Goal: Task Accomplishment & Management: Use online tool/utility

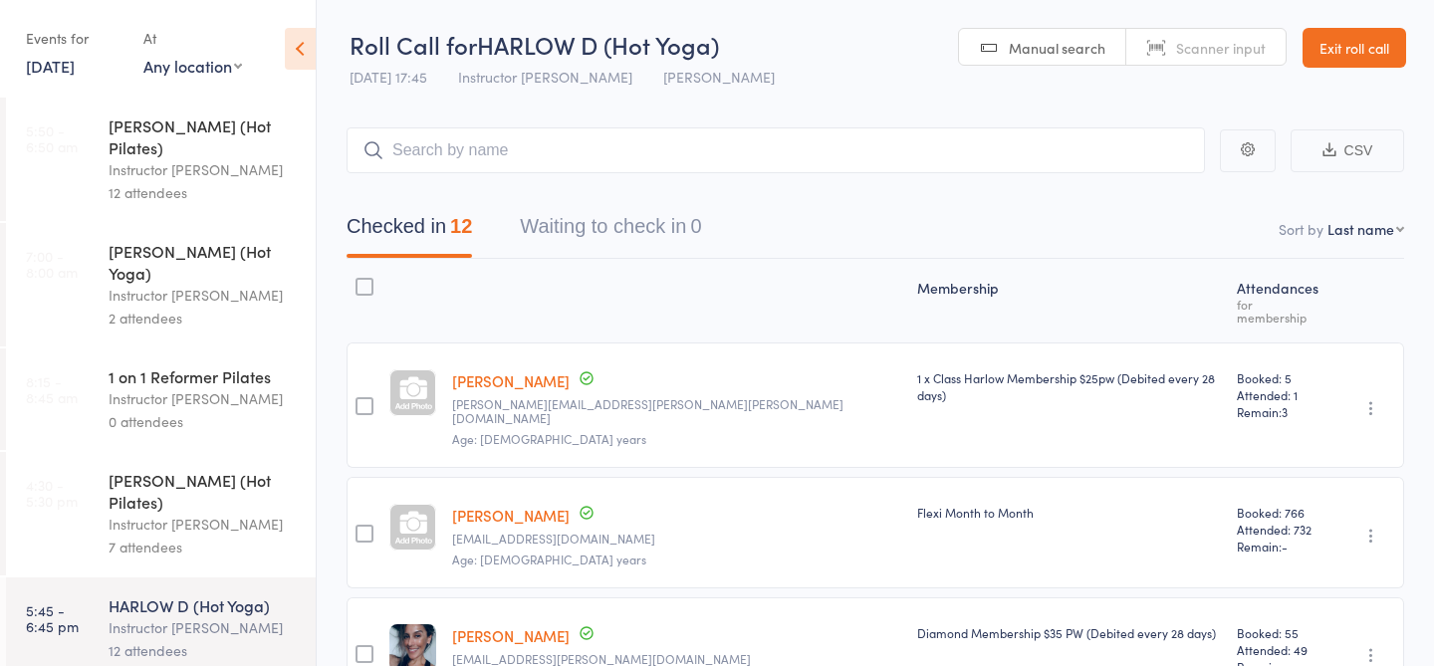
click at [75, 69] on link "[DATE]" at bounding box center [50, 66] width 49 height 22
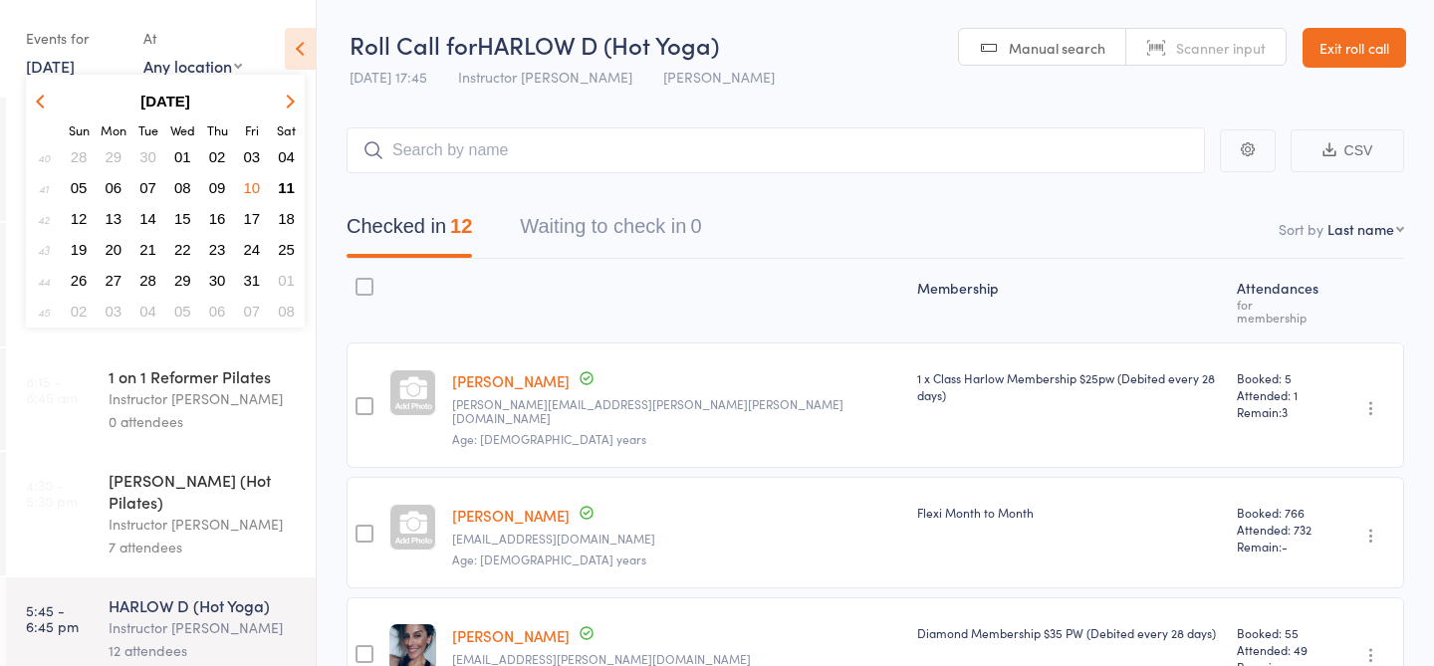
click at [280, 187] on span "11" at bounding box center [286, 187] width 17 height 17
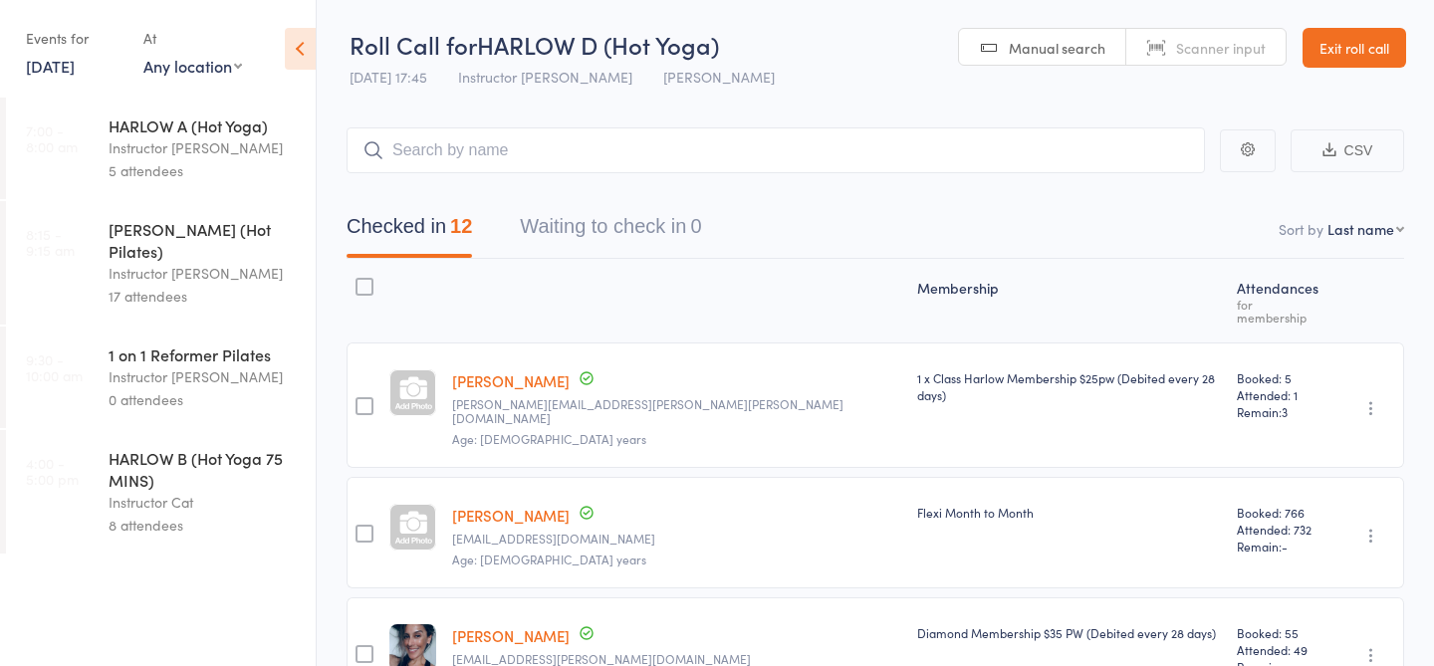
click at [789, 94] on header "Roll Call for HARLOW D (Hot Yoga) 10 Oct 17:45 Instructor Jess Harlow Newstead …" at bounding box center [875, 49] width 1117 height 98
click at [1070, 62] on link "Manual search" at bounding box center [1042, 48] width 167 height 38
click at [920, 152] on input "search" at bounding box center [776, 150] width 859 height 46
type input "23008"
click at [75, 72] on link "11 Oct, 2025" at bounding box center [50, 66] width 49 height 22
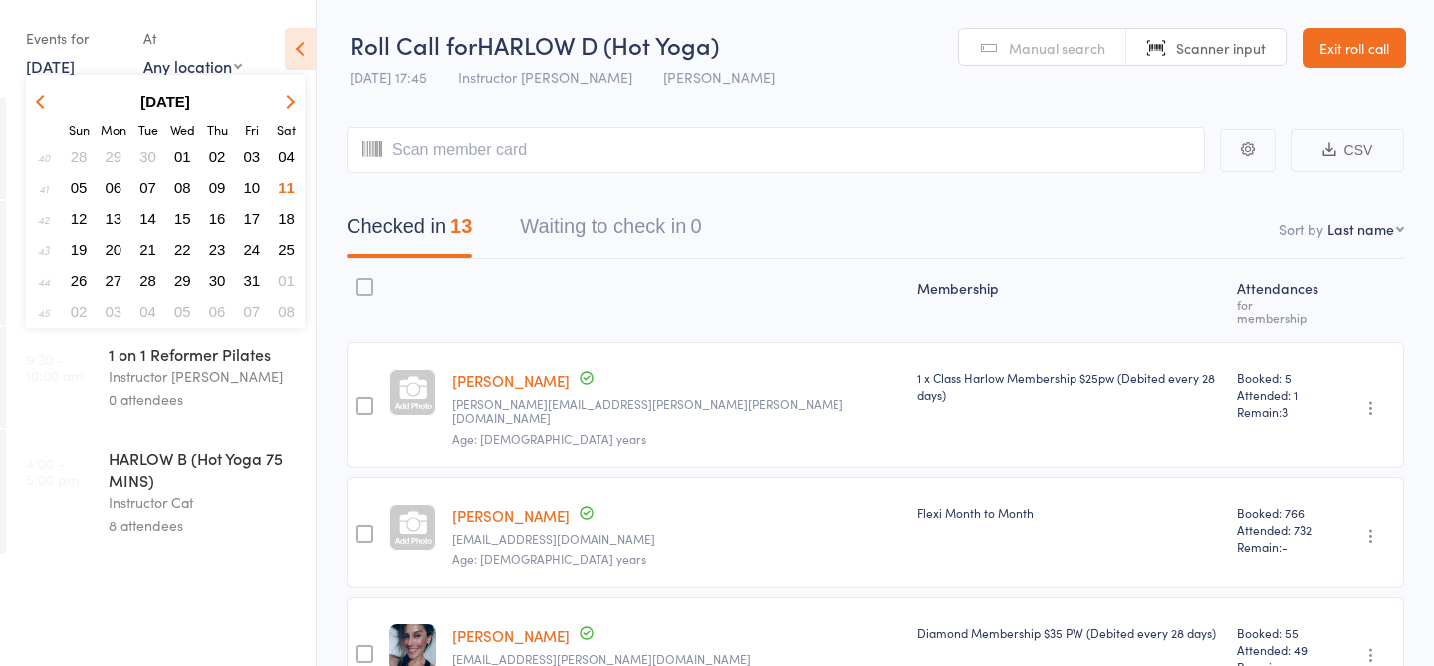
click at [281, 187] on span "11" at bounding box center [286, 187] width 17 height 17
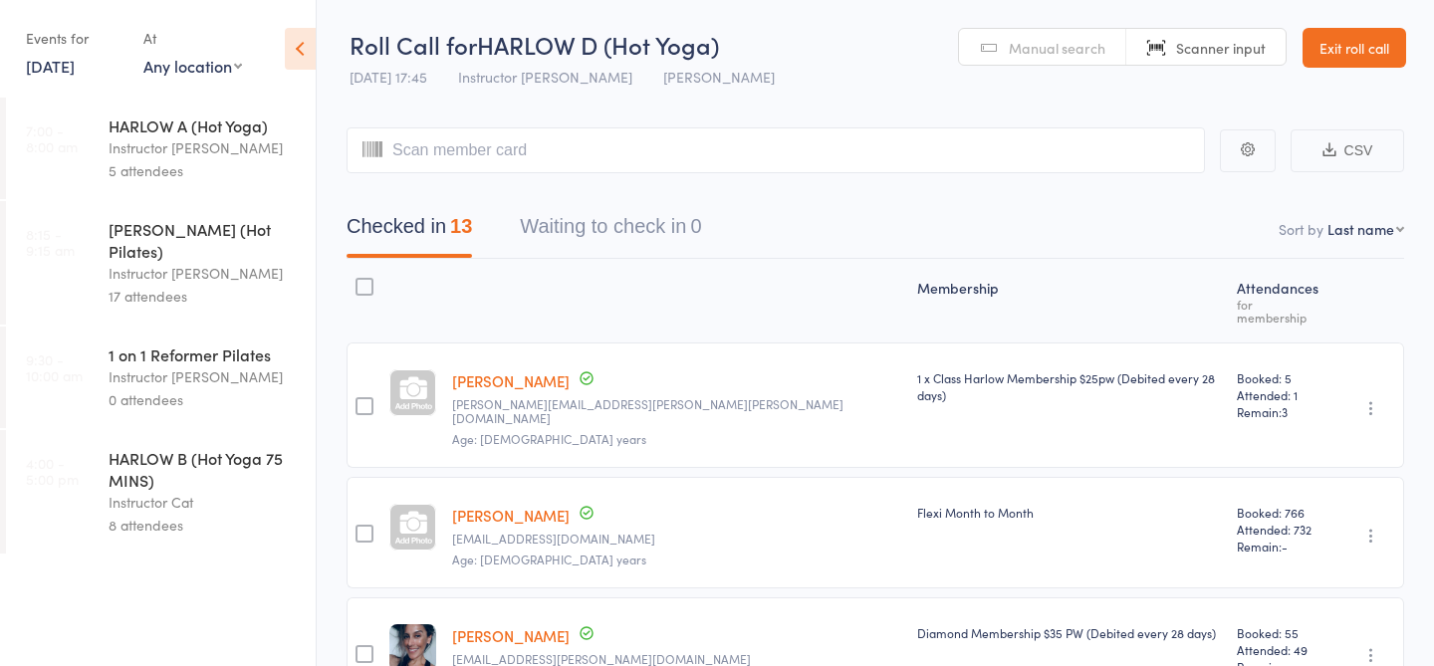
click at [236, 163] on div "5 attendees" at bounding box center [204, 170] width 190 height 23
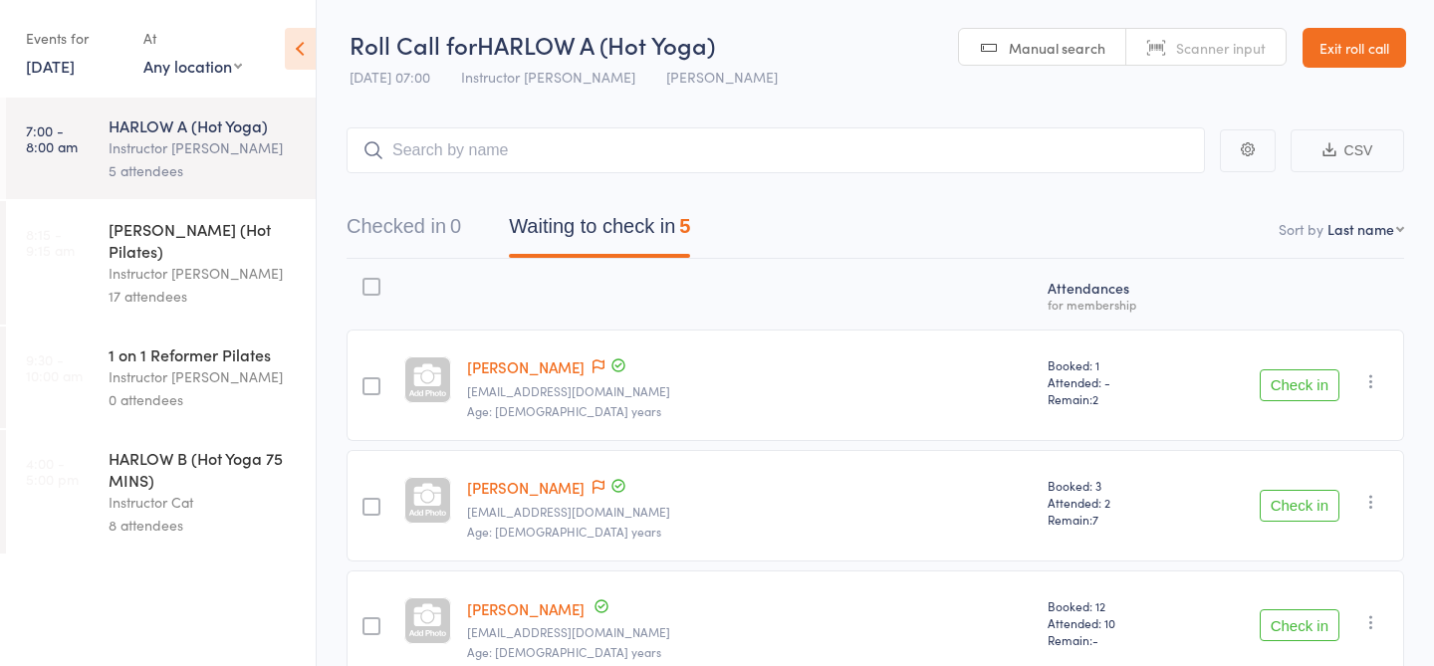
click at [1026, 46] on span "Manual search" at bounding box center [1057, 48] width 97 height 20
click at [773, 154] on input "search" at bounding box center [776, 150] width 859 height 46
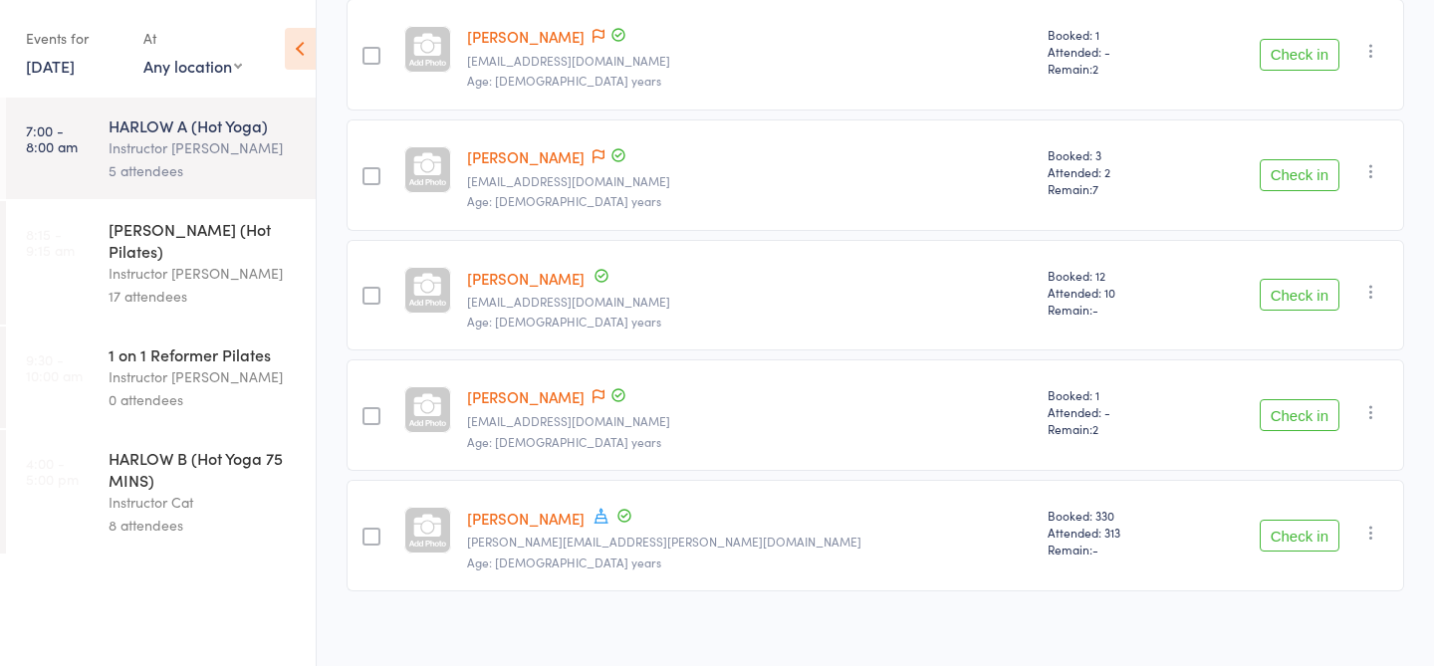
scroll to position [254, 0]
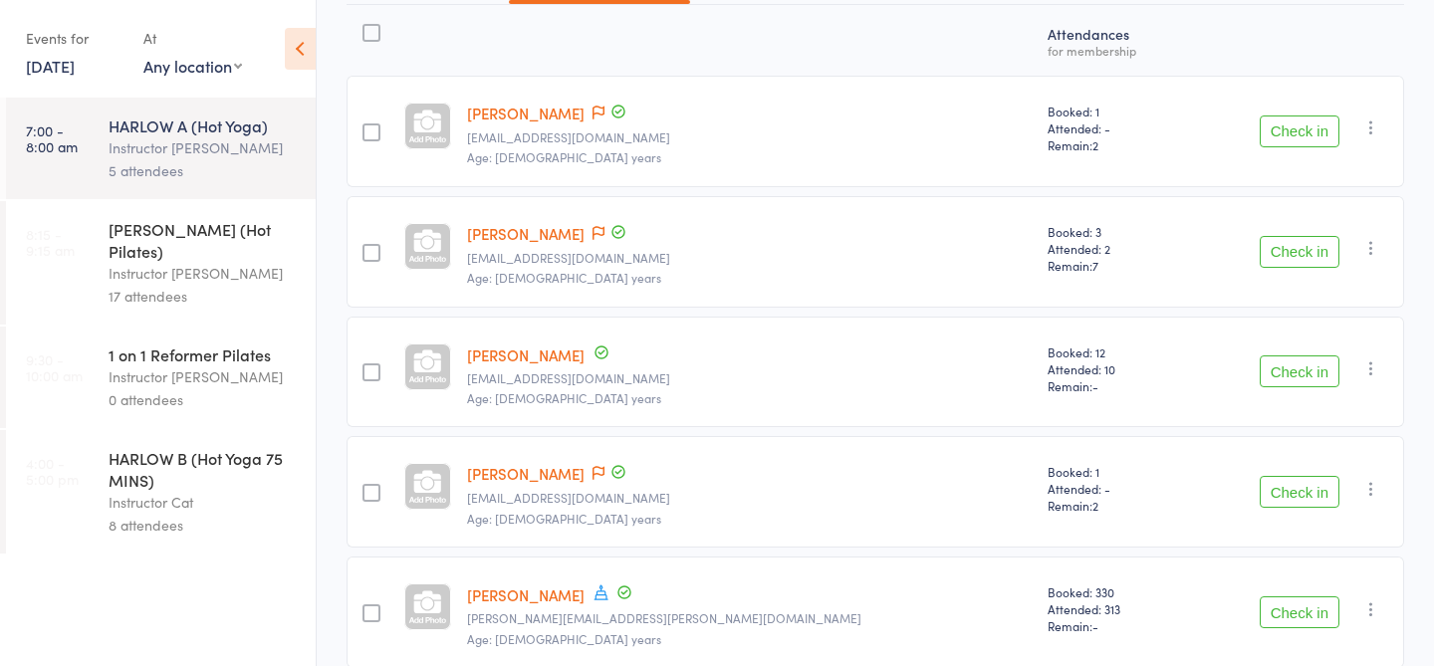
click at [1320, 123] on button "Check in" at bounding box center [1300, 132] width 80 height 32
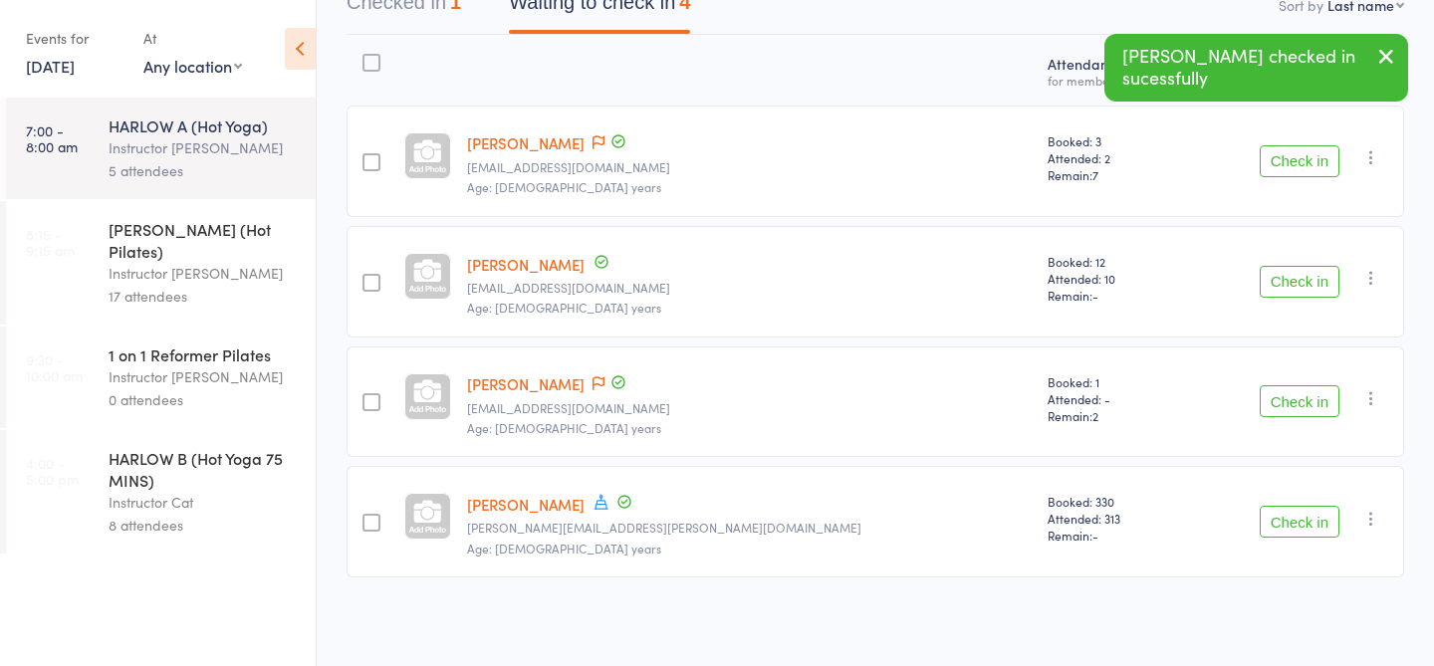
click at [1300, 400] on button "Check in" at bounding box center [1300, 401] width 80 height 32
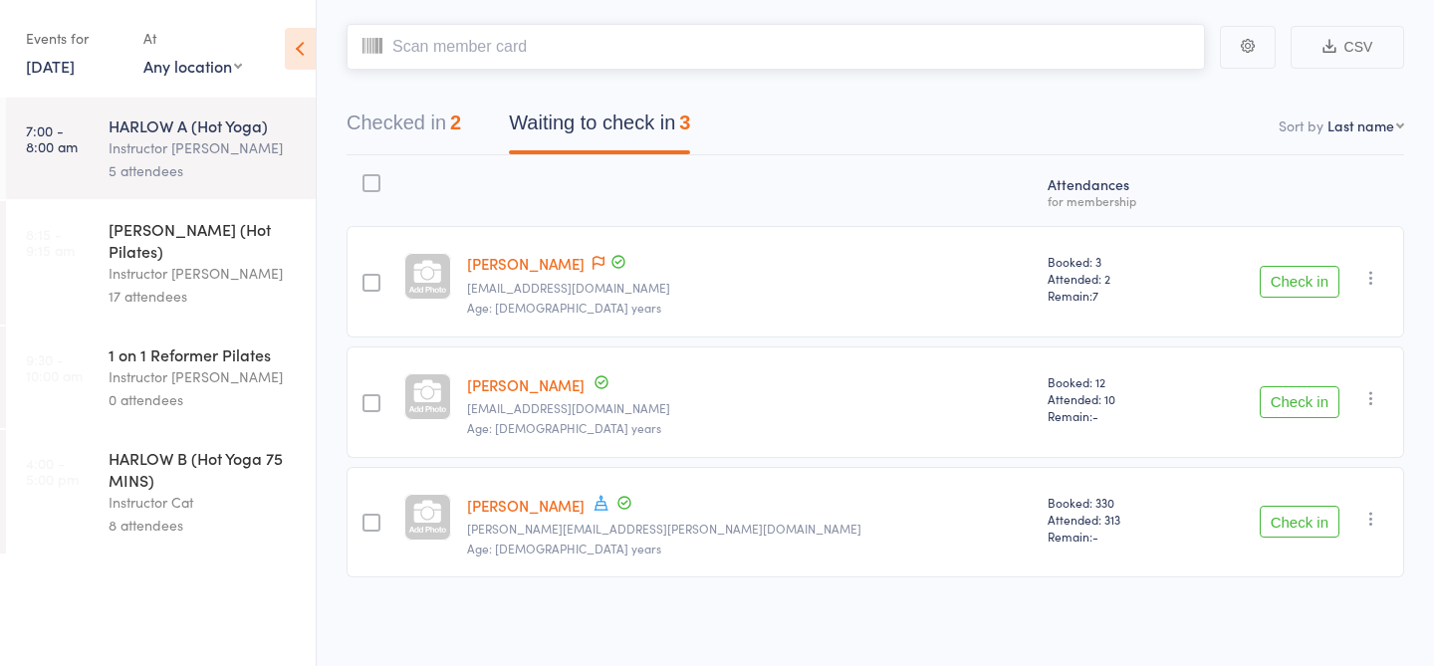
click at [748, 47] on input "search" at bounding box center [776, 47] width 859 height 46
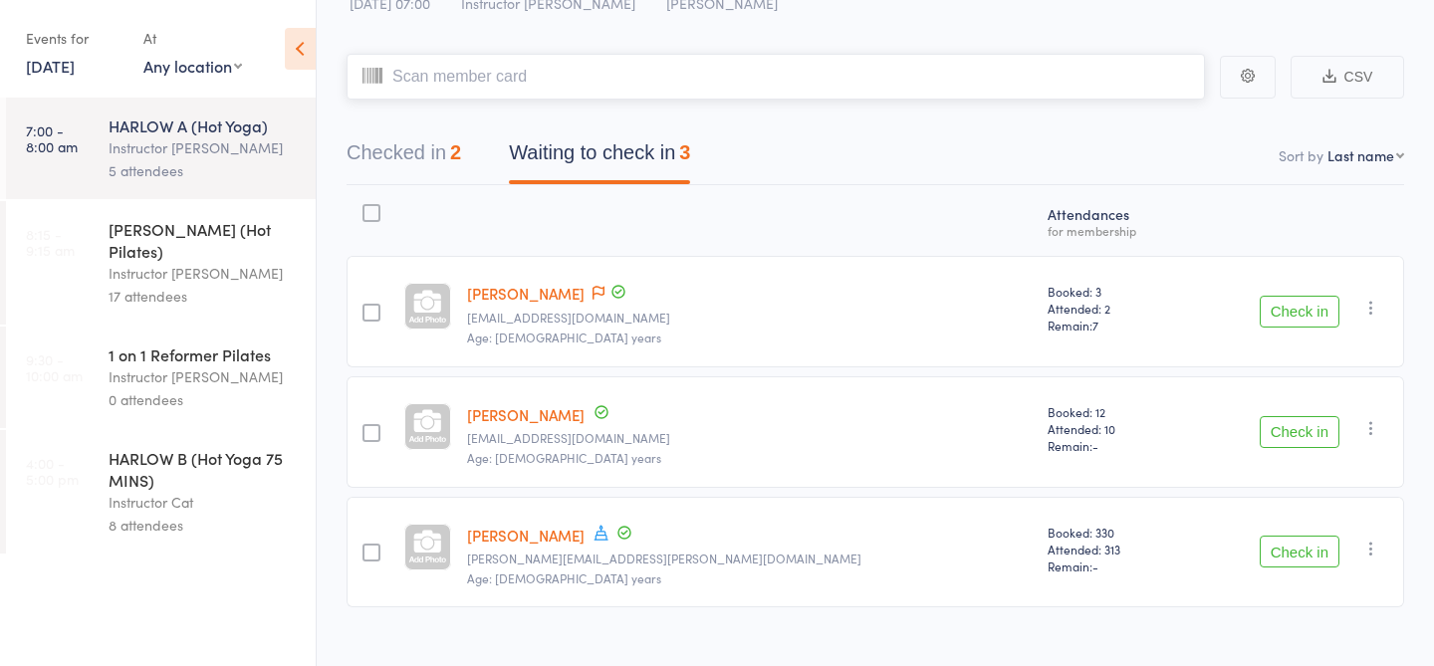
scroll to position [78, 0]
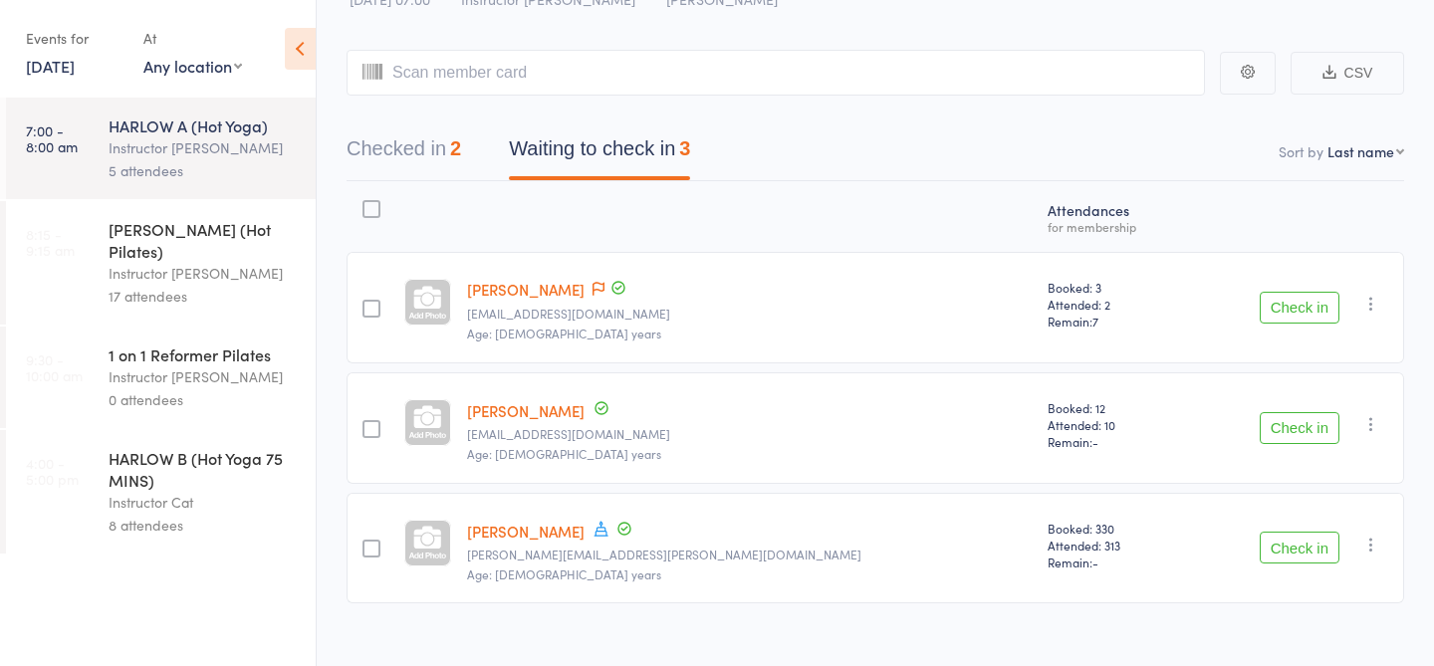
click at [1298, 312] on button "Check in" at bounding box center [1300, 308] width 80 height 32
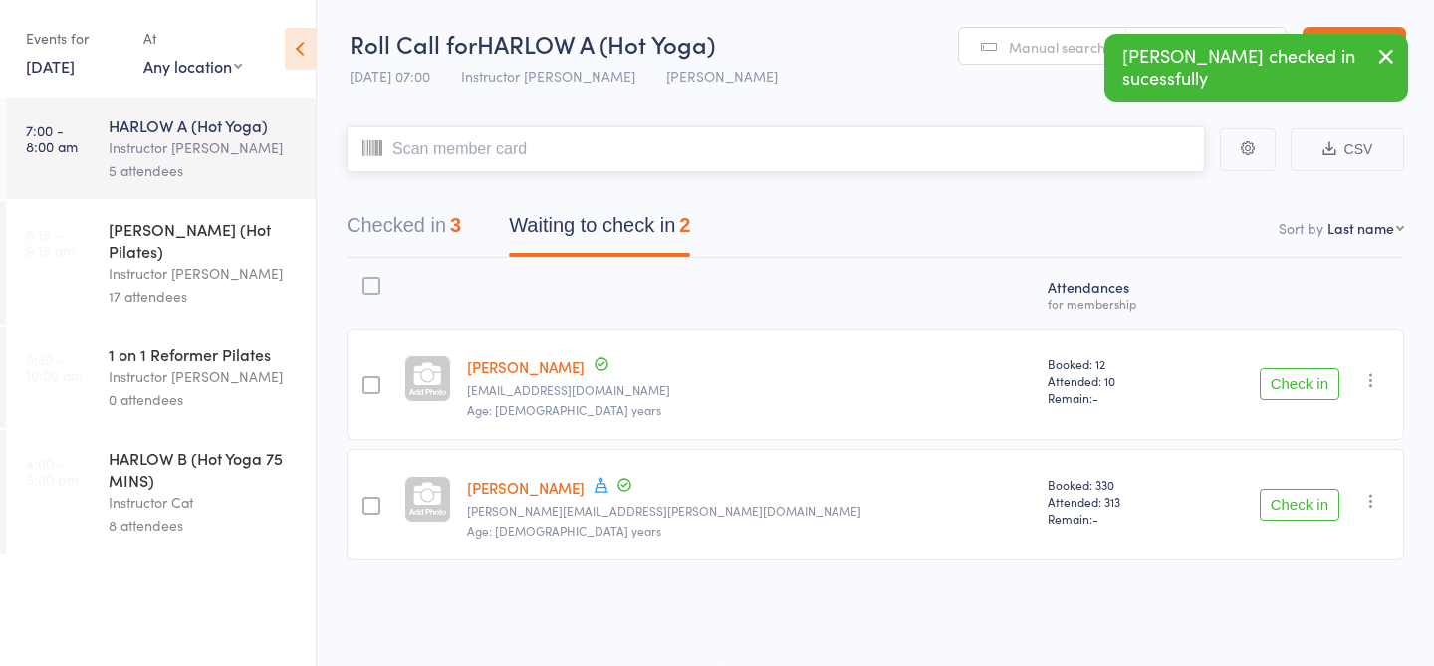
click at [819, 148] on input "search" at bounding box center [776, 149] width 859 height 46
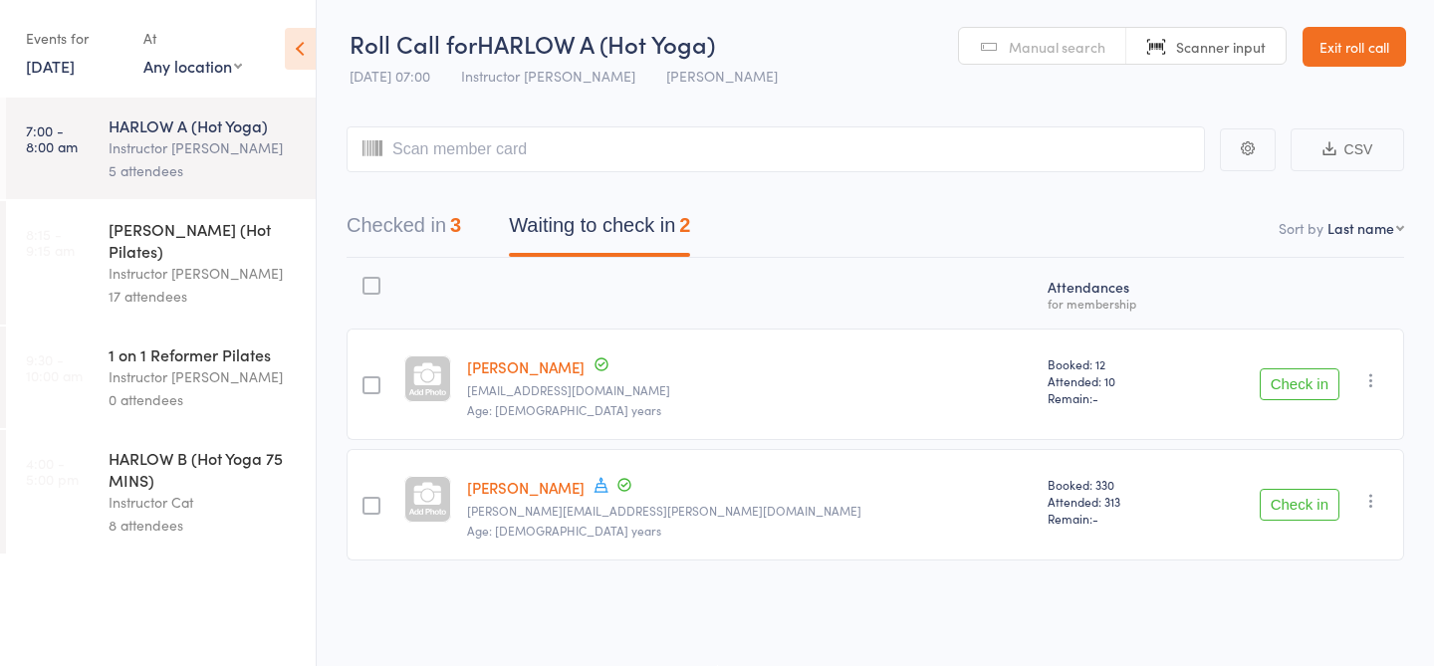
click at [1083, 48] on span "Manual search" at bounding box center [1057, 47] width 97 height 20
click at [741, 152] on input "search" at bounding box center [776, 149] width 859 height 46
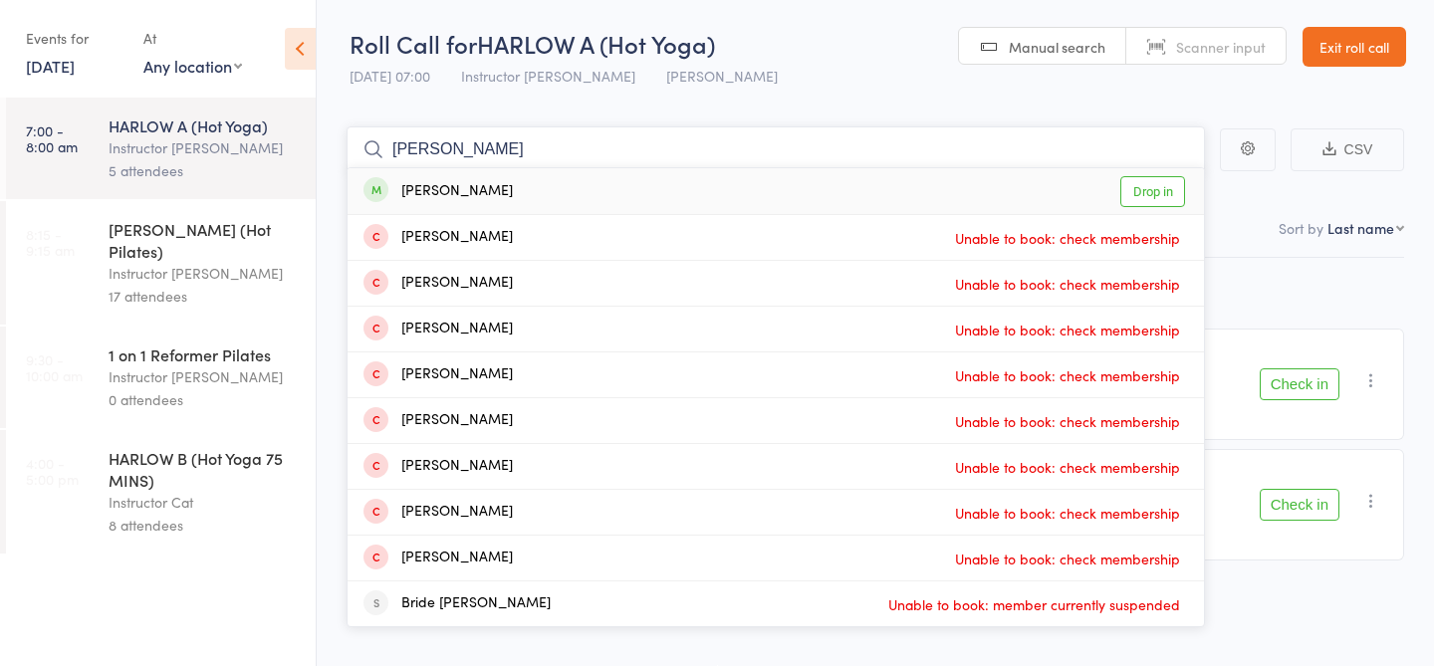
type input "kenney"
click at [1160, 201] on link "Drop in" at bounding box center [1152, 191] width 65 height 31
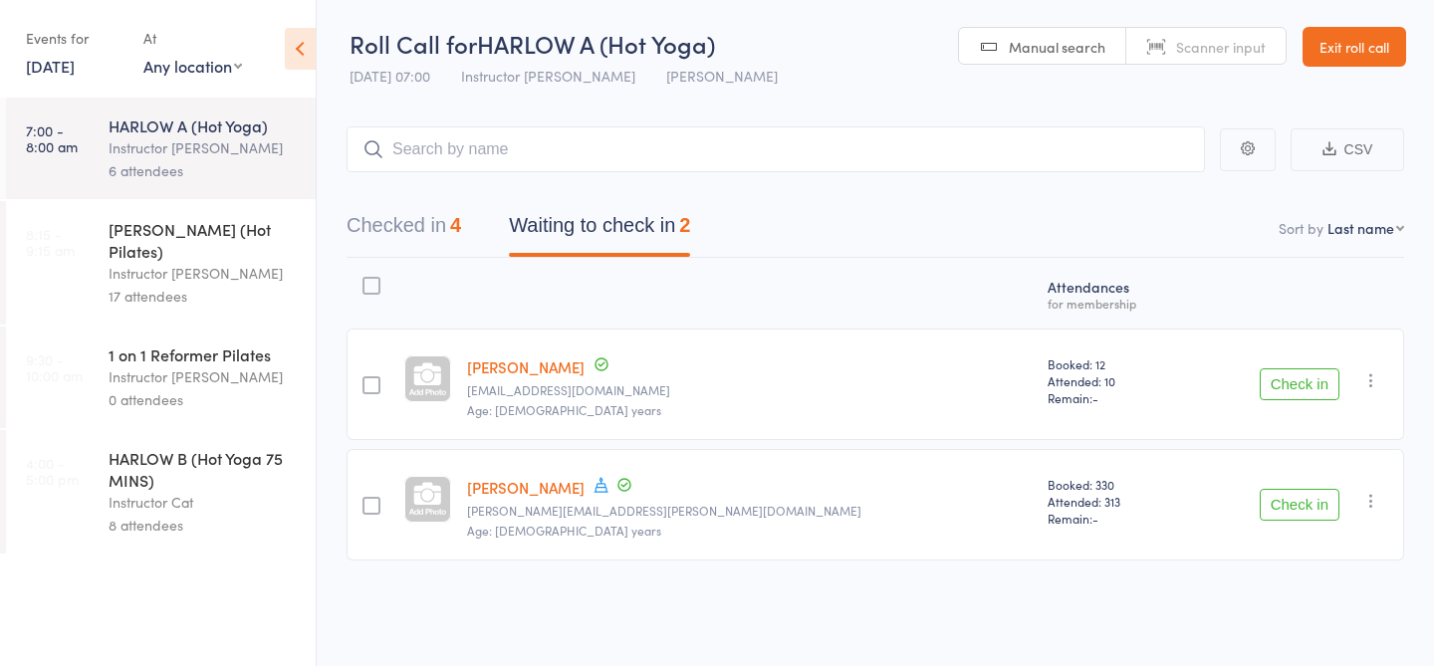
click at [1035, 48] on span "Manual search" at bounding box center [1057, 47] width 97 height 20
click at [712, 155] on input "search" at bounding box center [776, 149] width 859 height 46
type input "20637"
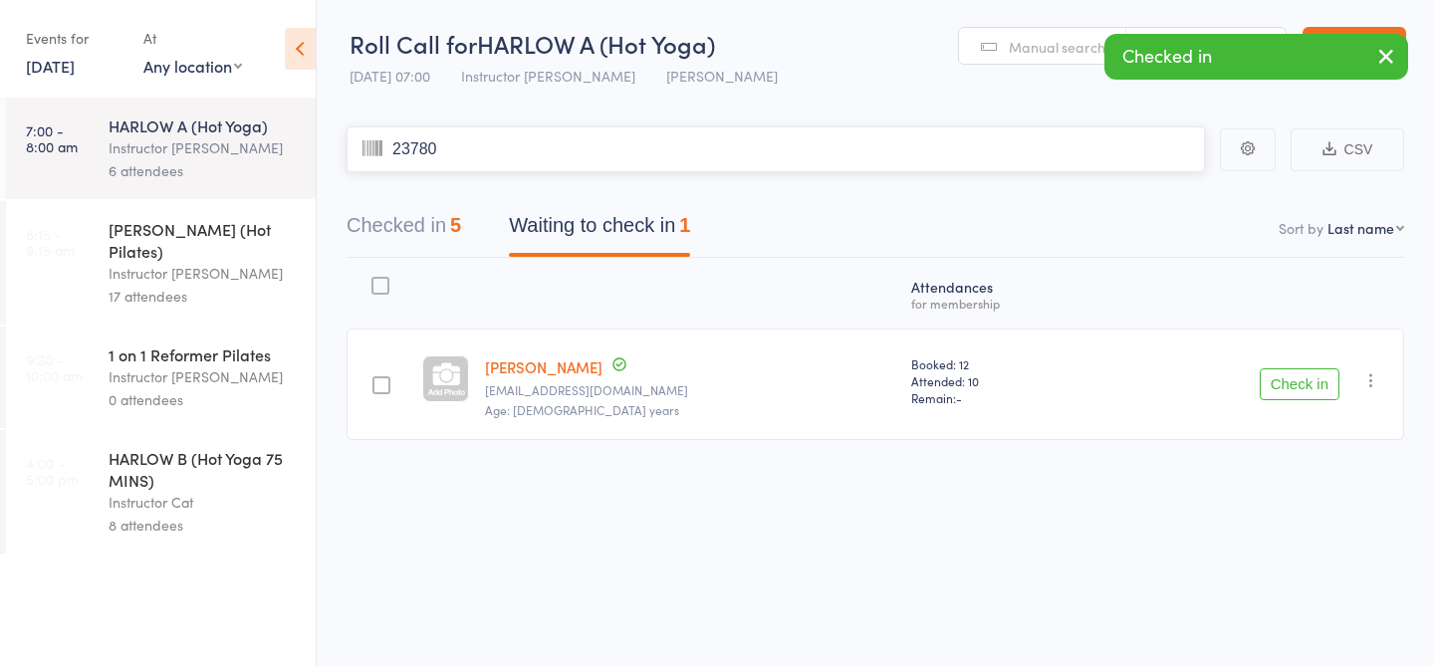
type input "23780"
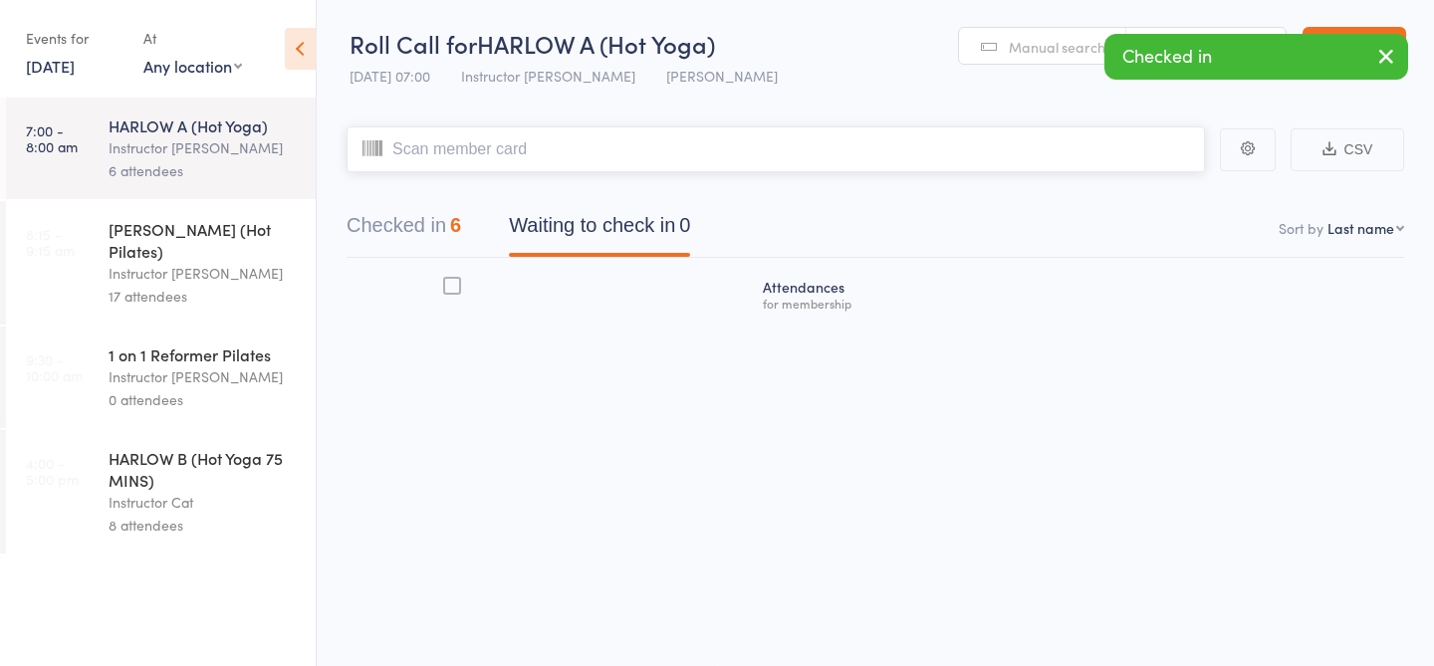
click at [1008, 138] on input "search" at bounding box center [776, 149] width 859 height 46
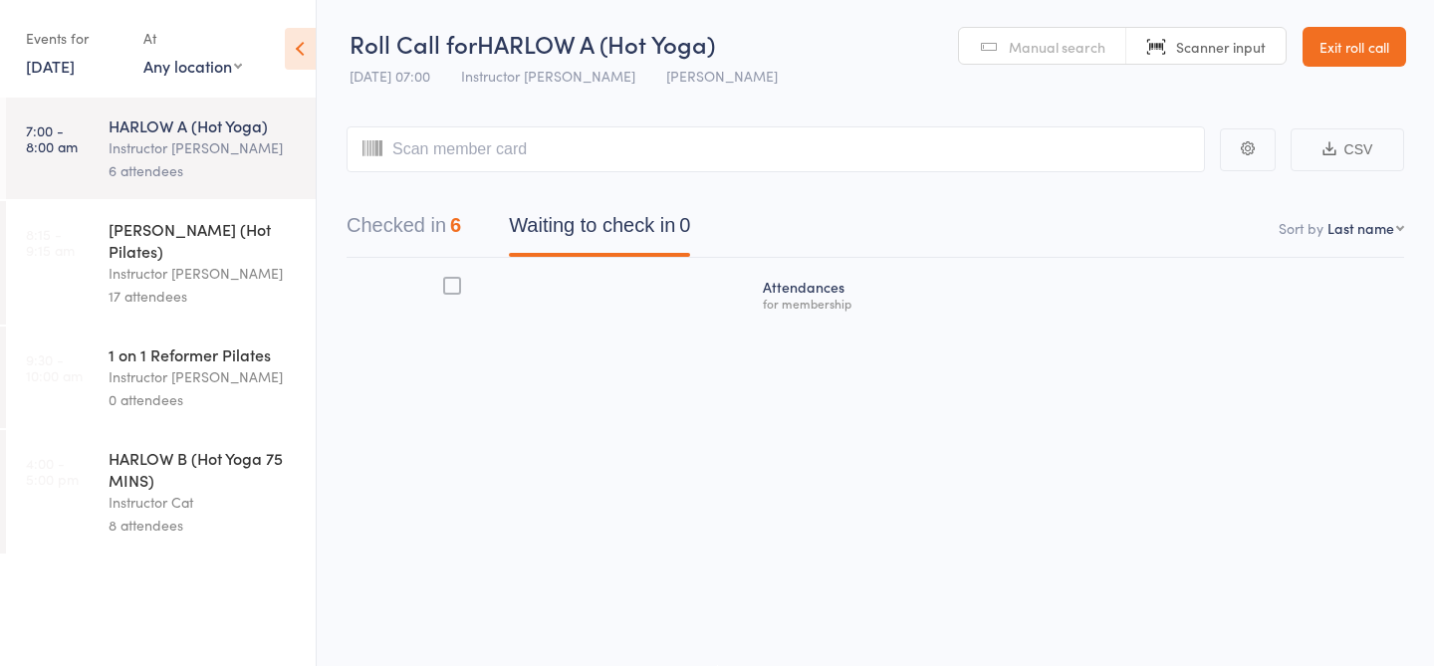
click at [204, 262] on div "Instructor [PERSON_NAME]" at bounding box center [204, 273] width 190 height 23
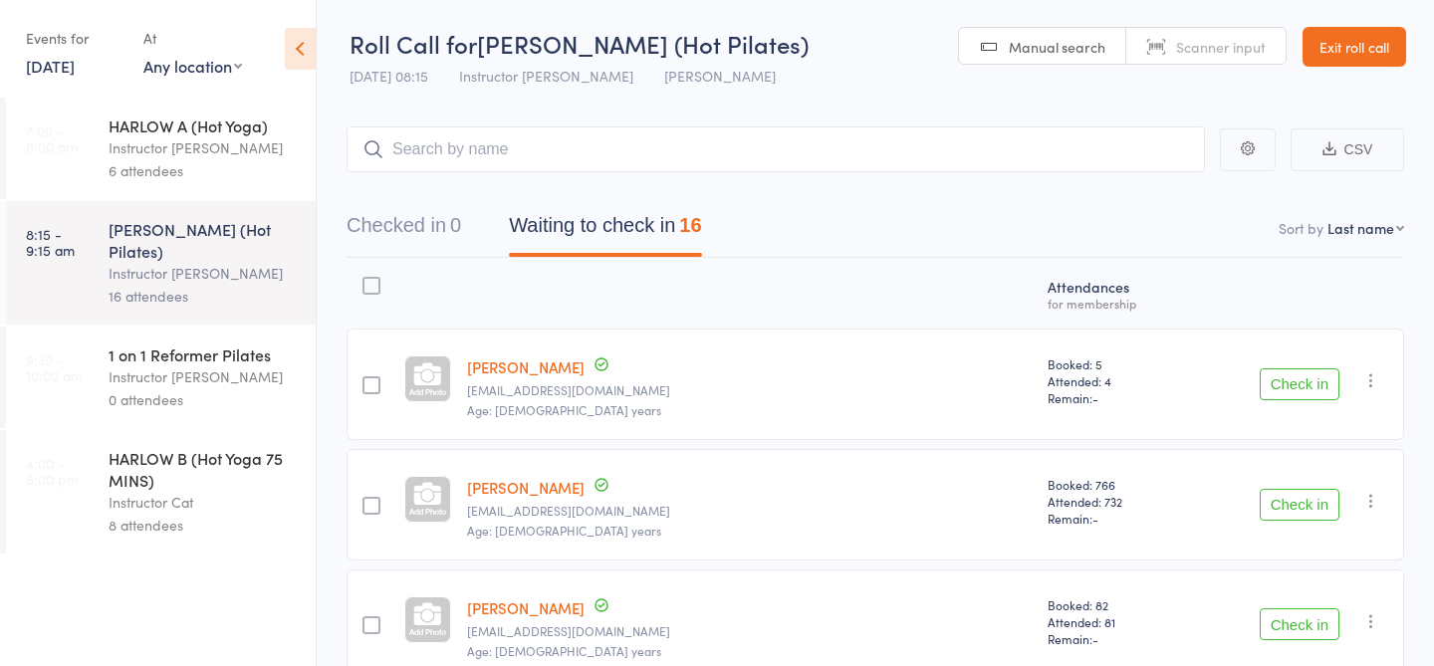
click at [198, 146] on div "Instructor [PERSON_NAME]" at bounding box center [204, 147] width 190 height 23
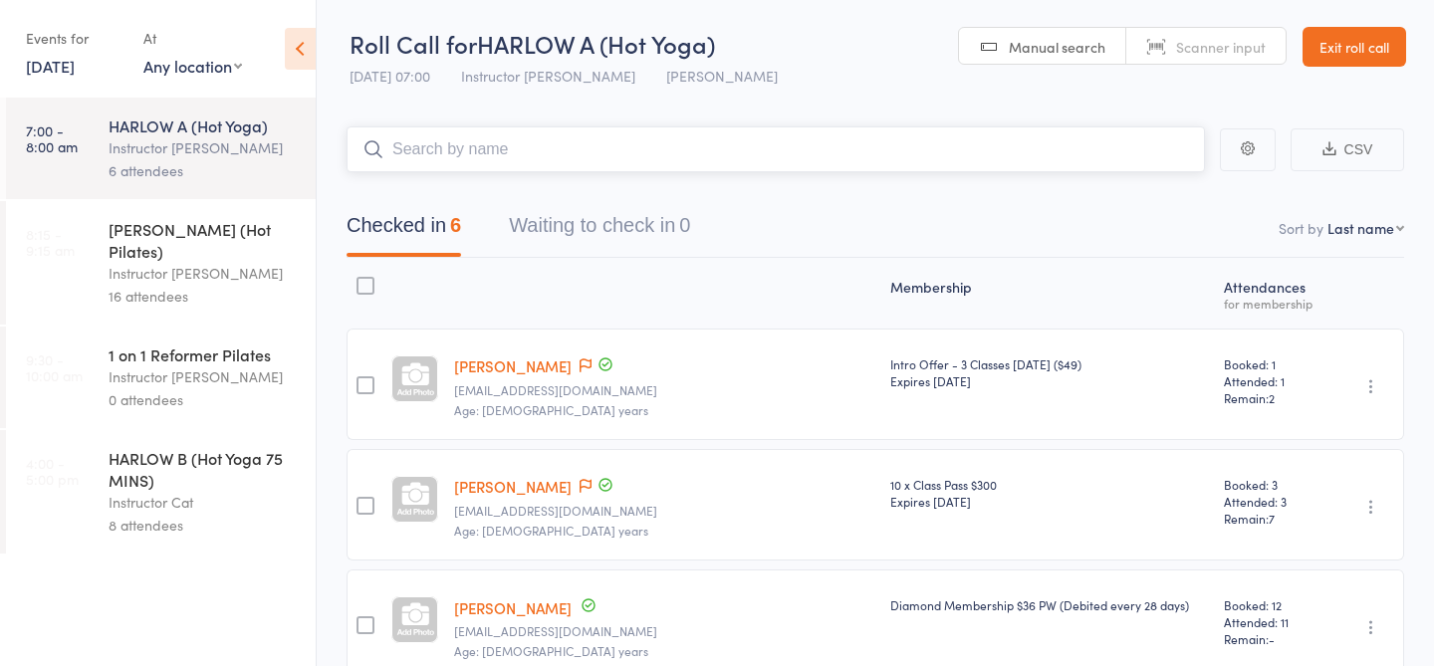
click at [622, 156] on input "search" at bounding box center [776, 149] width 859 height 46
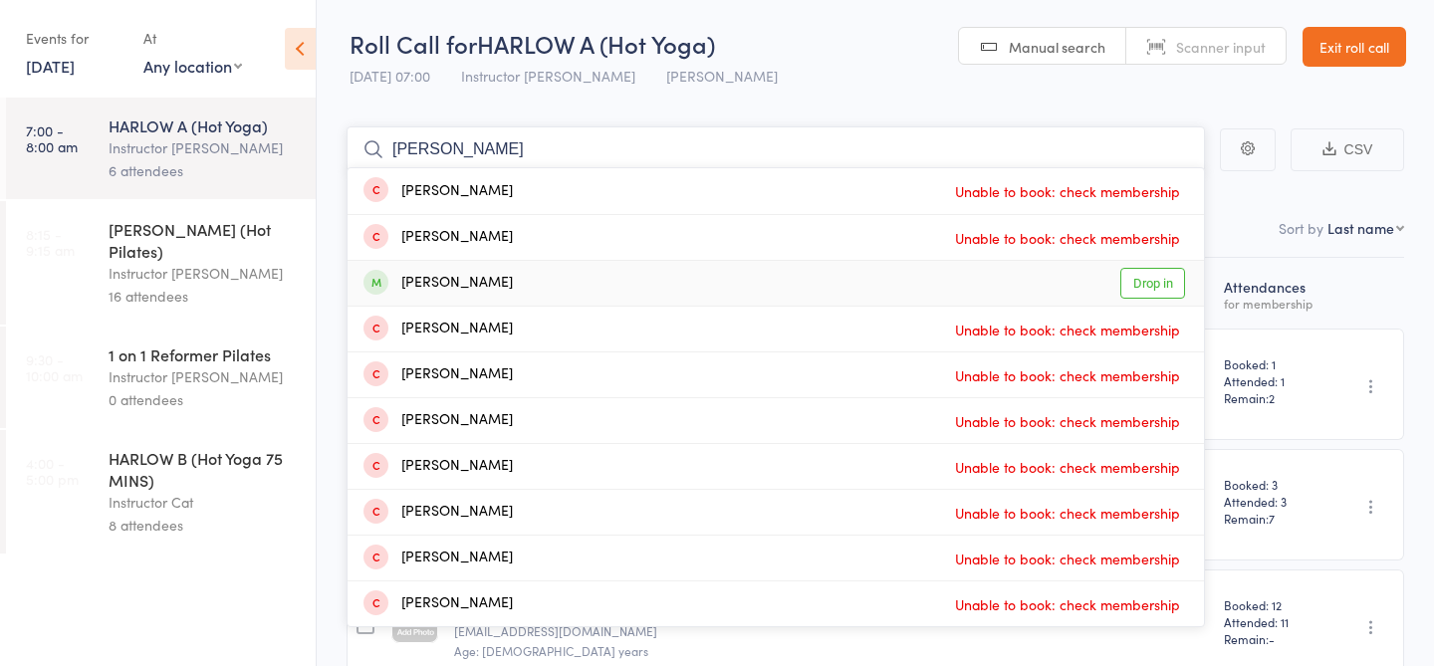
type input "leah"
click at [1143, 291] on link "Drop in" at bounding box center [1152, 283] width 65 height 31
